Goal: Find specific page/section: Find specific page/section

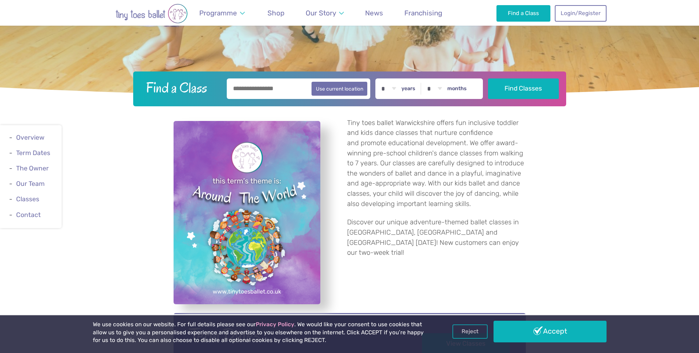
scroll to position [196, 0]
click at [295, 94] on input "text" at bounding box center [299, 88] width 144 height 21
type input "********"
click at [504, 89] on button "Find Classes" at bounding box center [523, 88] width 71 height 21
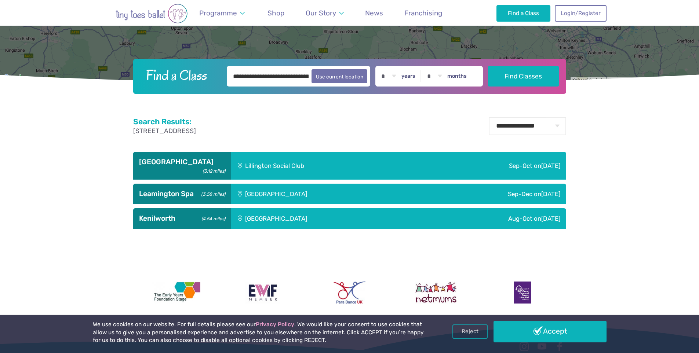
scroll to position [261, 0]
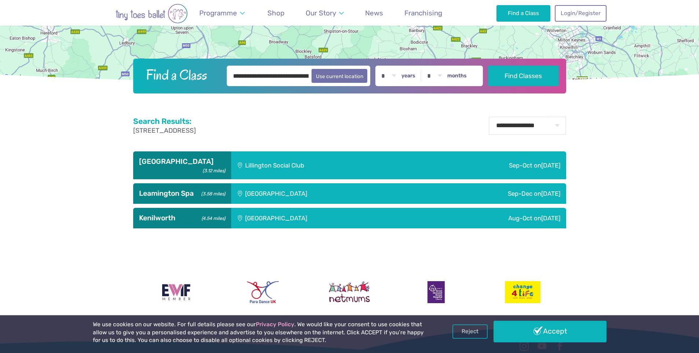
click at [263, 158] on div "Lillington Social Club" at bounding box center [324, 166] width 186 height 28
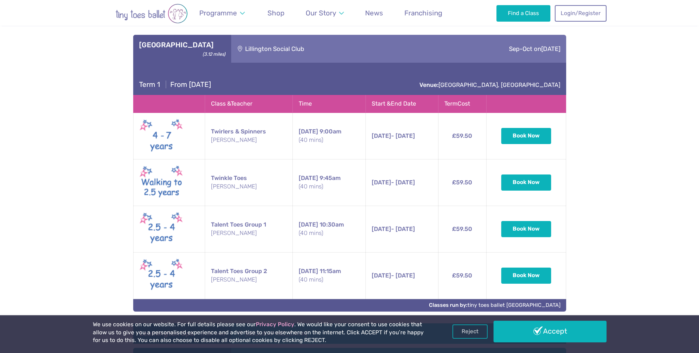
scroll to position [378, 0]
